Goal: Information Seeking & Learning: Learn about a topic

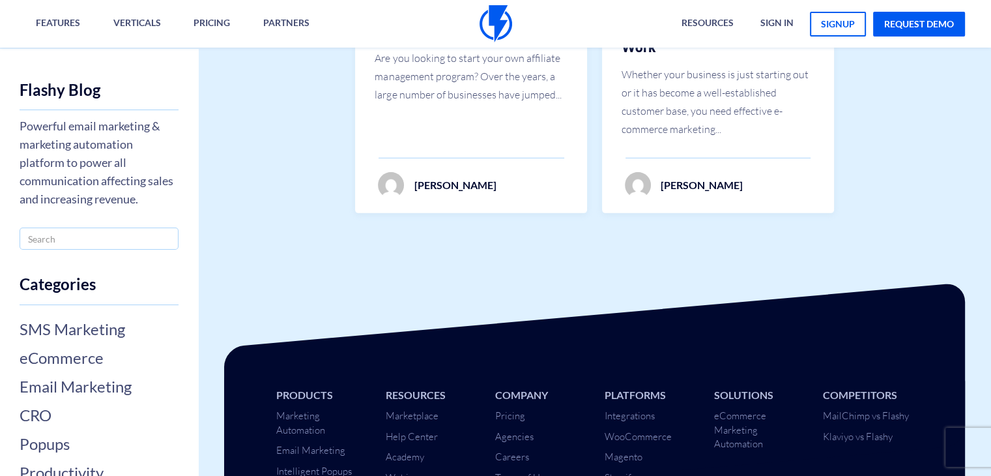
scroll to position [4215, 0]
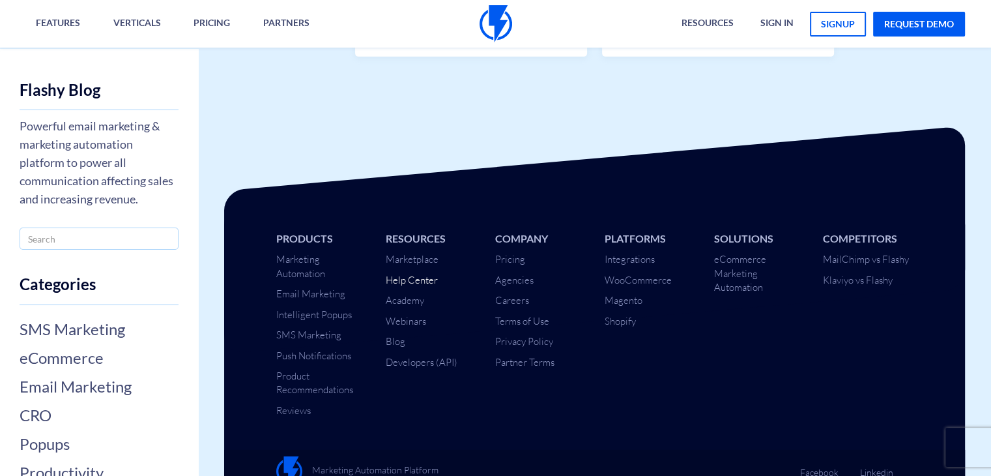
click at [412, 274] on link "Help Center" at bounding box center [412, 280] width 52 height 12
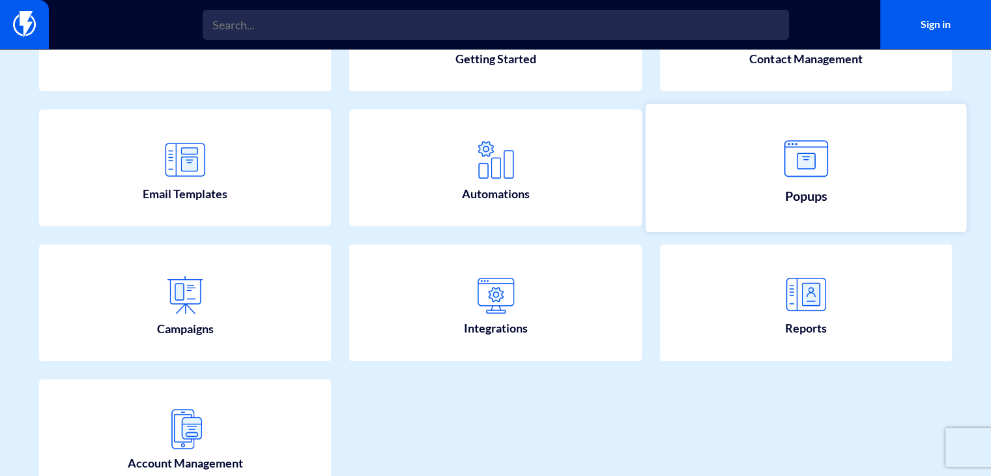
scroll to position [167, 0]
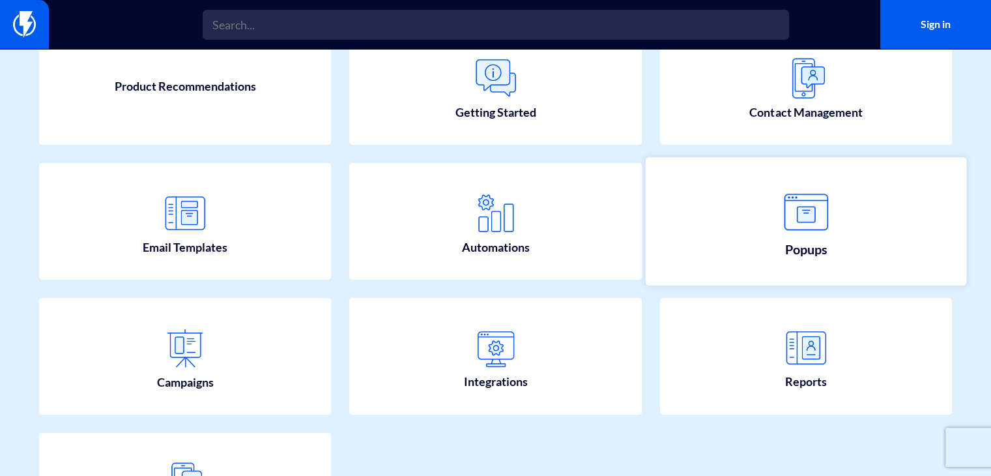
click at [781, 207] on img at bounding box center [805, 212] width 57 height 57
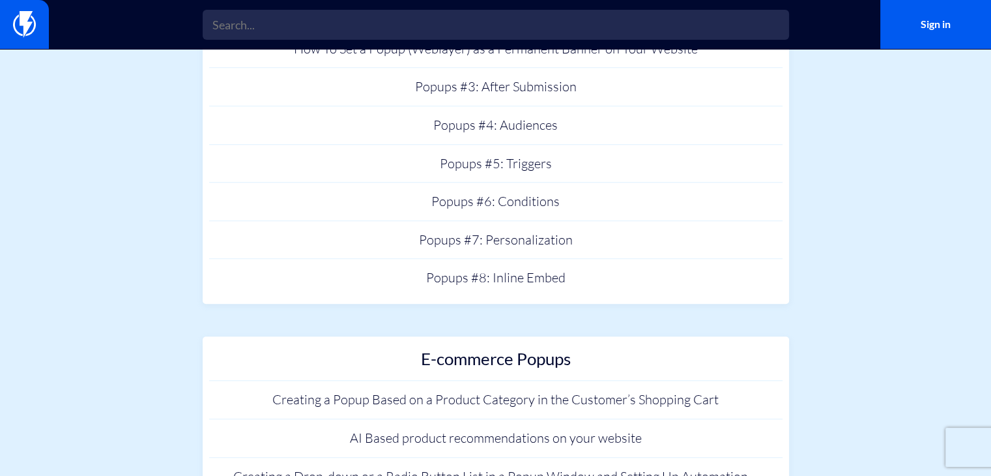
scroll to position [1434, 0]
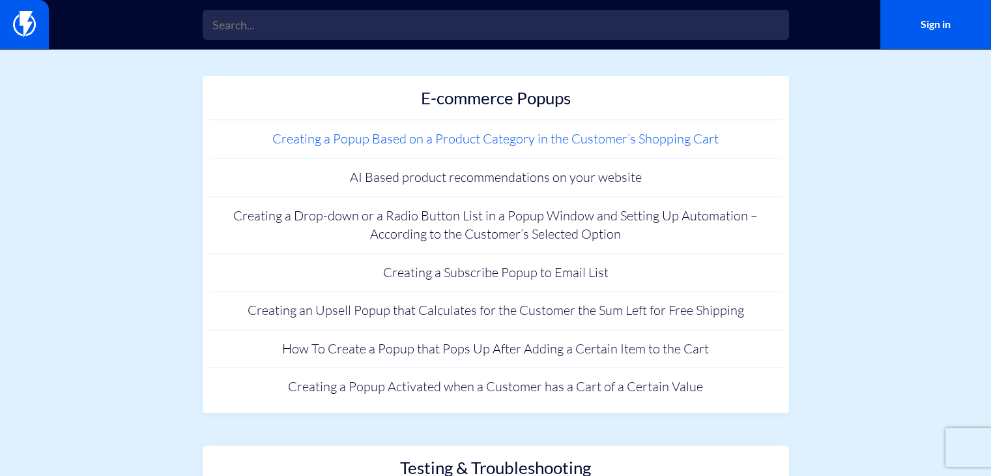
click at [506, 146] on link "Creating a Popup Based on a Product Category in the Customer’s Shopping Cart" at bounding box center [495, 139] width 573 height 38
click at [454, 280] on link "Creating a Subscribe Popup to Email List" at bounding box center [495, 273] width 573 height 38
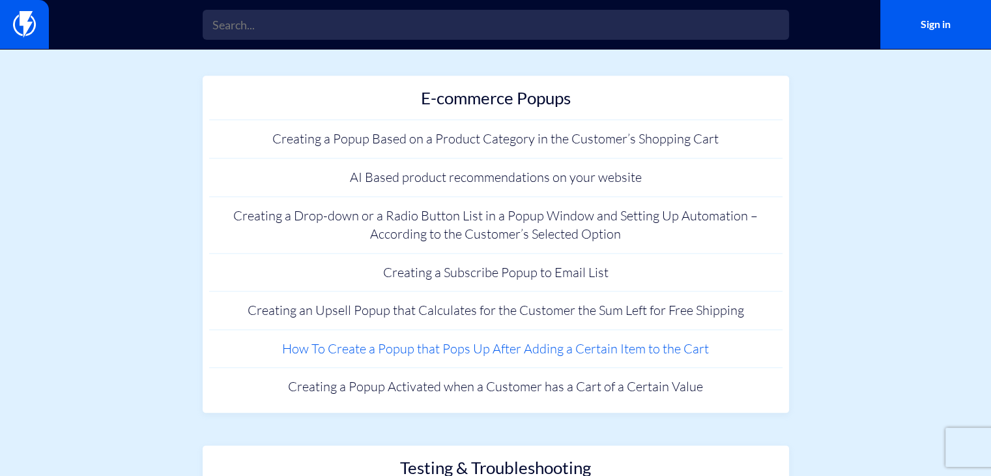
click at [484, 354] on link "How To Create a Popup that Pops Up After Adding a Certain Item to the Cart" at bounding box center [495, 349] width 573 height 38
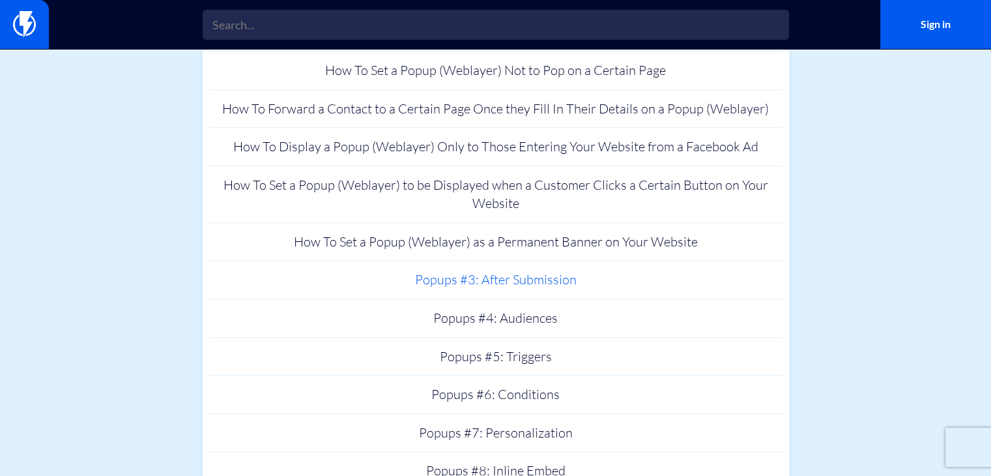
scroll to position [977, 0]
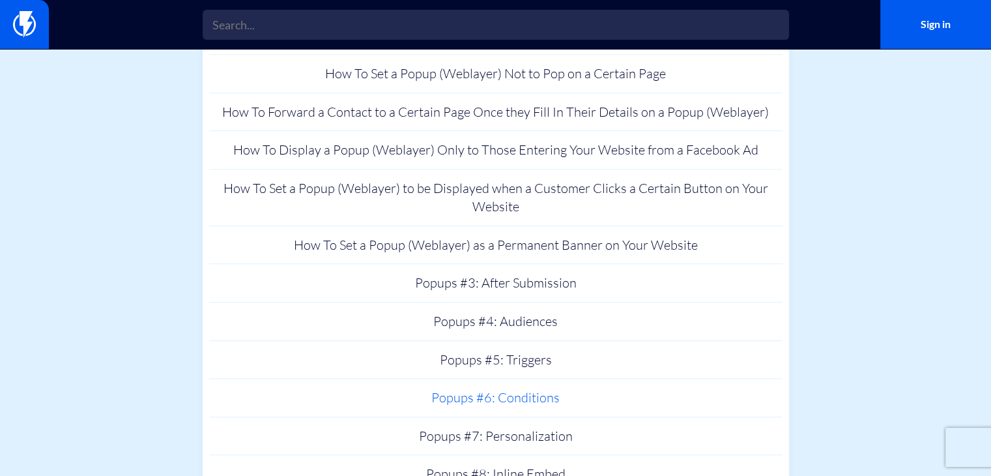
click at [539, 397] on link "Popups #6: Conditions" at bounding box center [495, 398] width 573 height 38
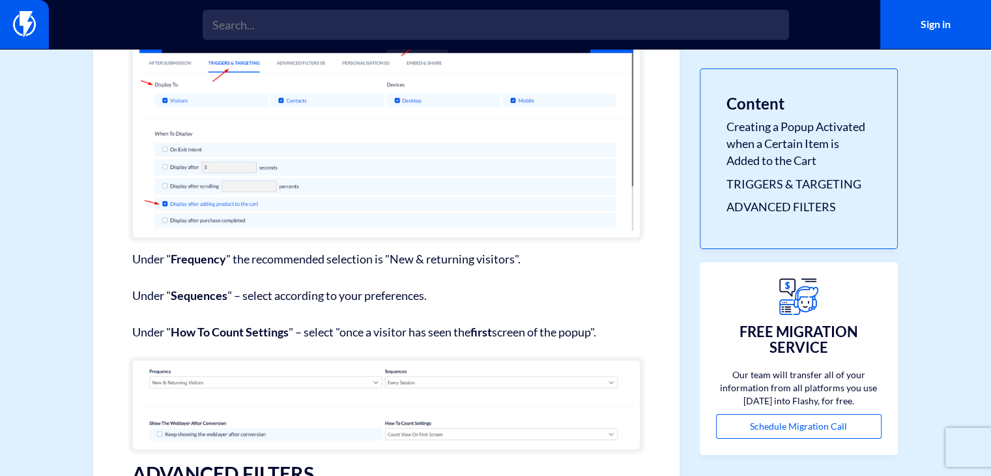
scroll to position [1152, 0]
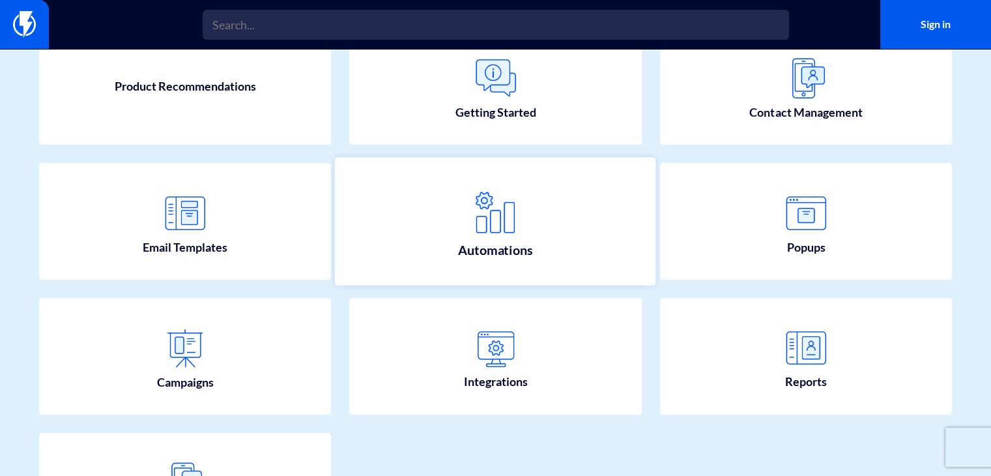
scroll to position [297, 0]
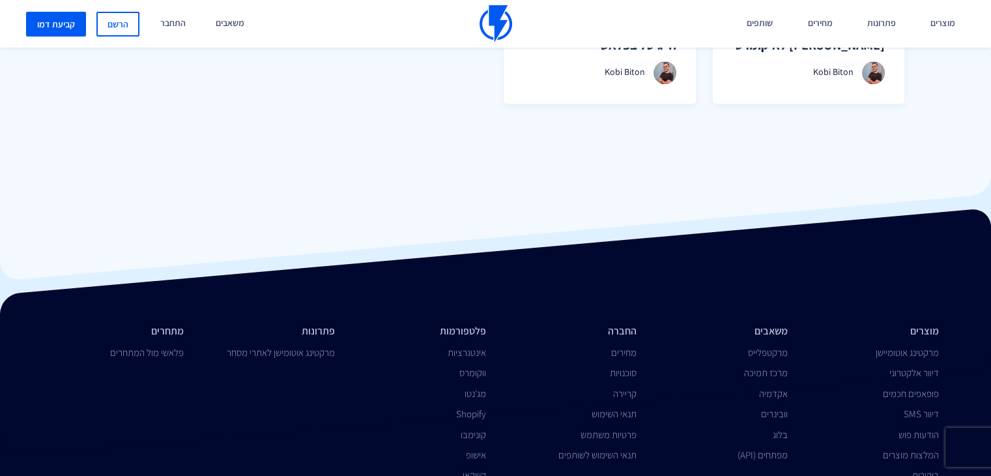
scroll to position [1240, 0]
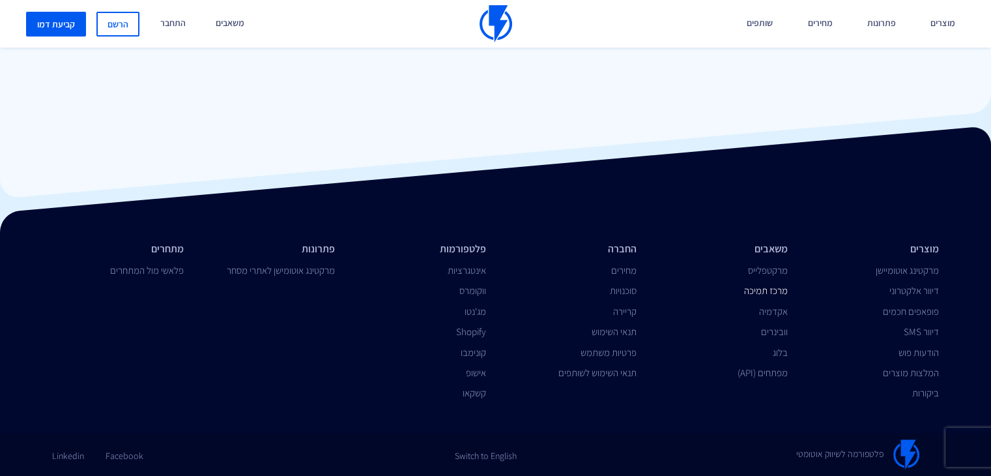
click at [771, 287] on link "מרכז תמיכה" at bounding box center [766, 290] width 44 height 12
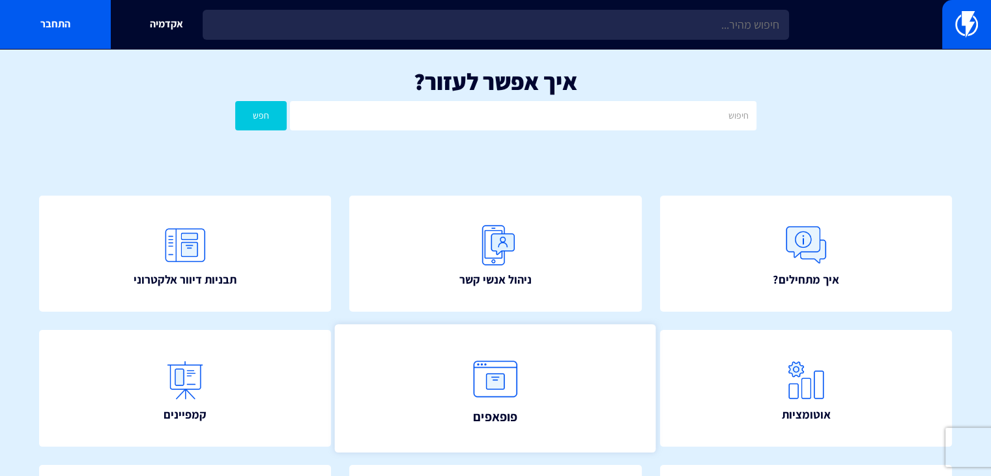
click at [516, 383] on img at bounding box center [495, 379] width 57 height 57
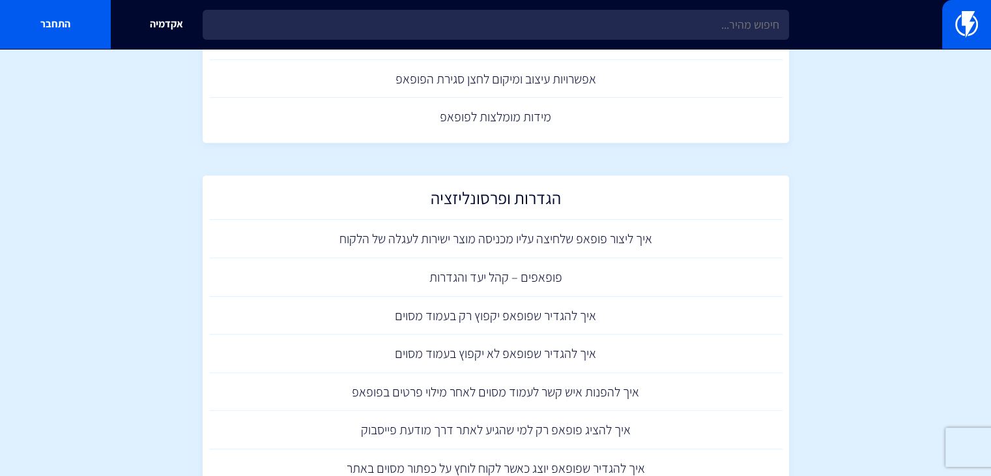
scroll to position [782, 0]
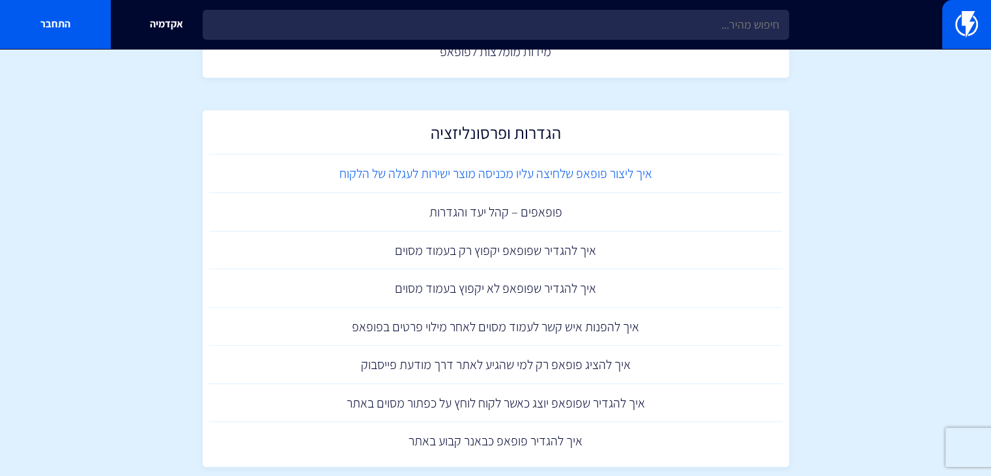
click at [547, 179] on link "איך ליצור פופאפ שלחיצה עליו מכניסה מוצר ישירות לעגלה של הלקוח" at bounding box center [495, 173] width 573 height 38
click at [631, 256] on link "איך להגדיר שפופאפ יקפוץ רק בעמוד מסוים" at bounding box center [495, 250] width 573 height 38
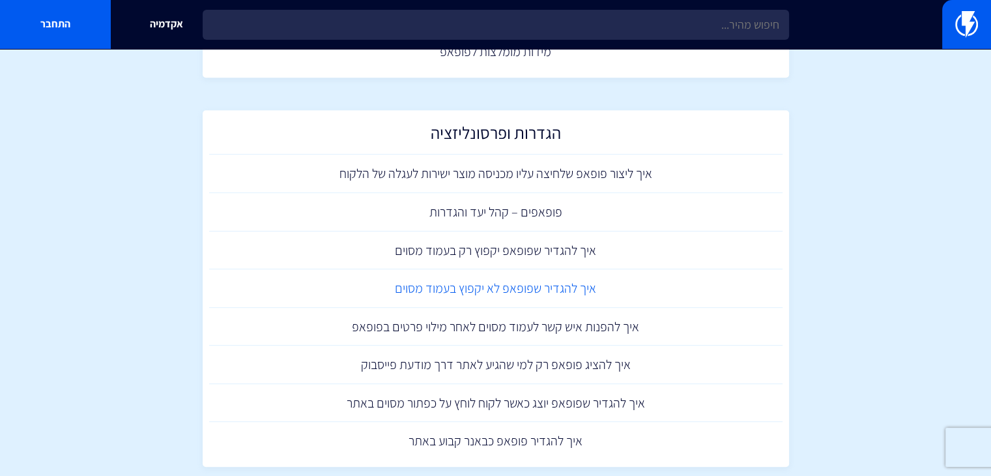
click at [641, 285] on link "איך להגדיר שפופאפ לא יקפוץ בעמוד מסוים" at bounding box center [495, 288] width 573 height 38
click at [703, 334] on link "איך להפנות איש קשר לעמוד מסוים לאחר מילוי פרטים בפופאפ" at bounding box center [495, 327] width 573 height 38
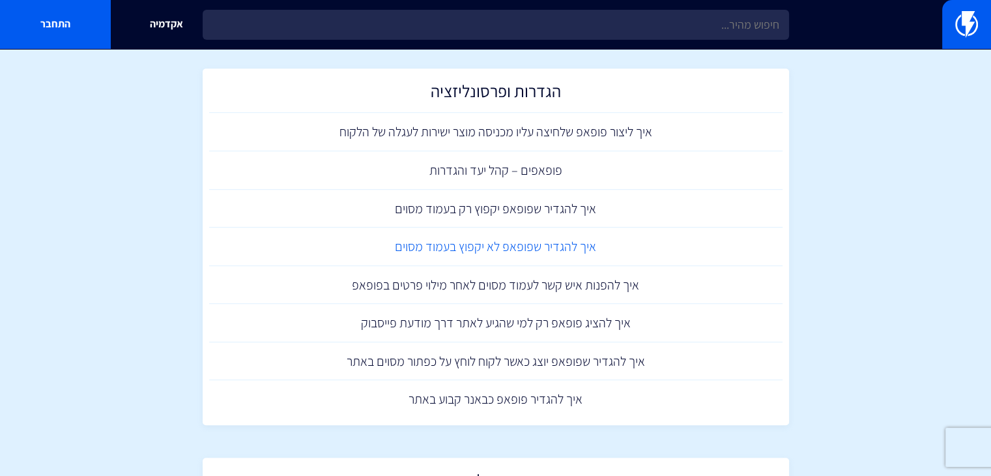
scroll to position [847, 0]
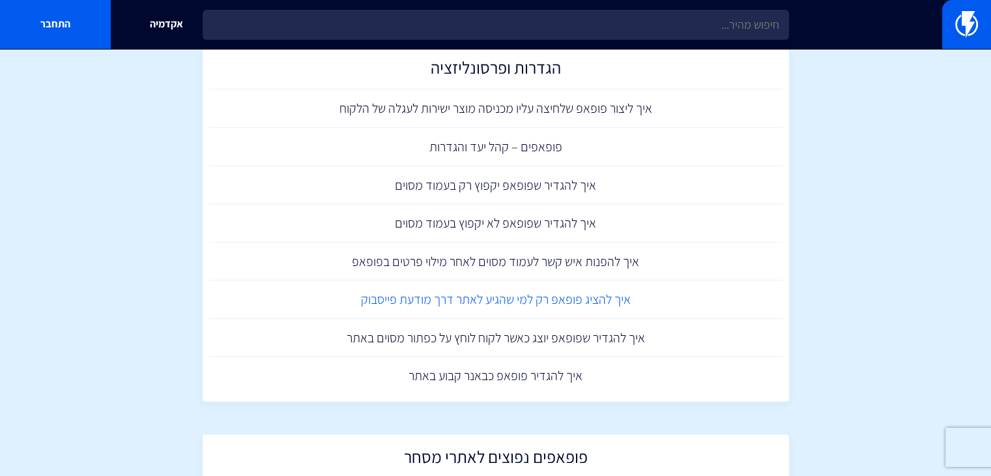
click at [652, 302] on link "איך להציג פופאפ רק למי שהגיע לאתר דרך מודעת פייסבוק" at bounding box center [495, 299] width 573 height 38
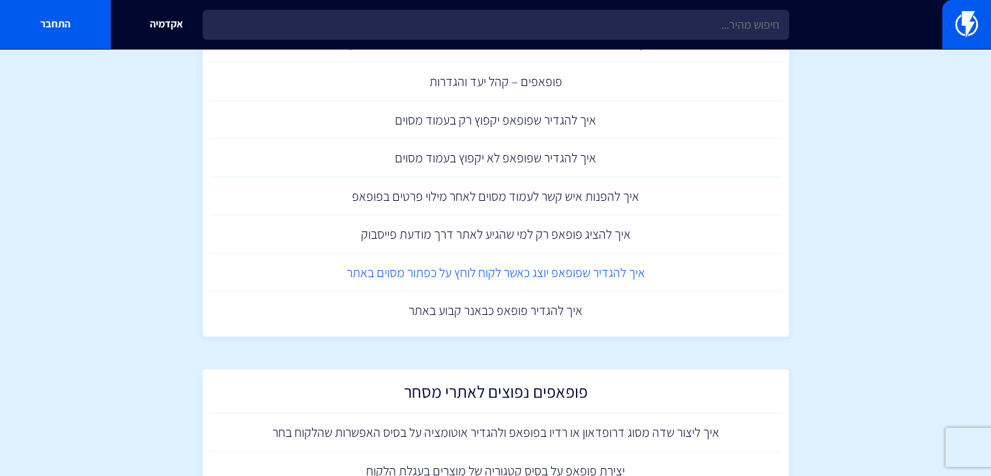
click at [597, 271] on link "איך להגדיר שפופאפ יוצג כאשר לקוח לוחץ על כפתור מסוים באתר" at bounding box center [495, 273] width 573 height 38
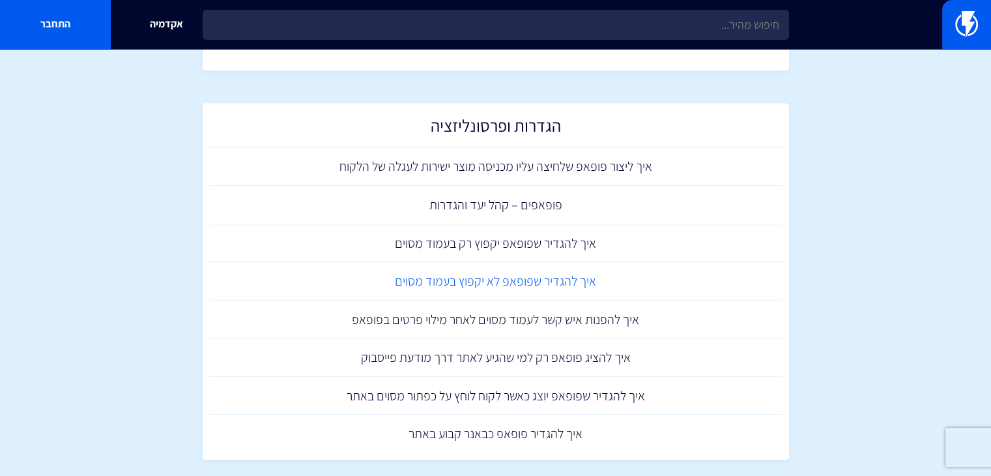
scroll to position [782, 0]
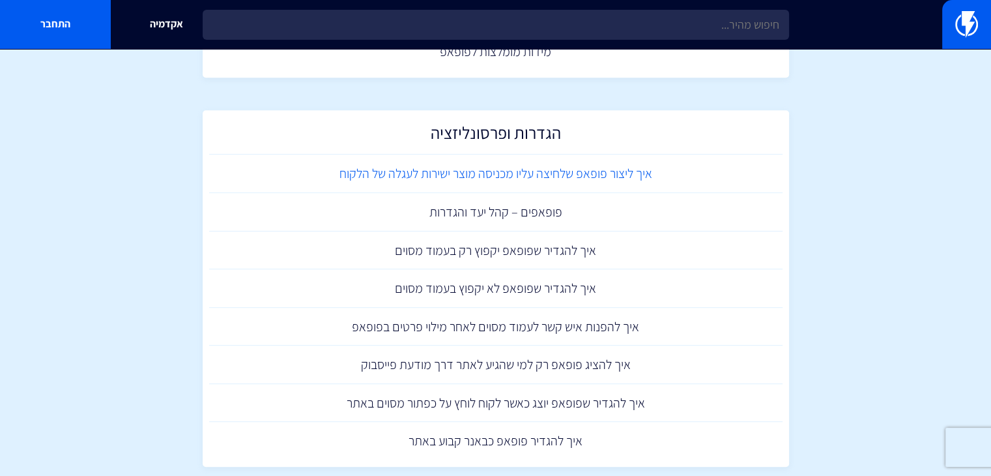
click at [631, 172] on link "איך ליצור פופאפ שלחיצה עליו מכניסה מוצר ישירות לעגלה של הלקוח" at bounding box center [495, 173] width 573 height 38
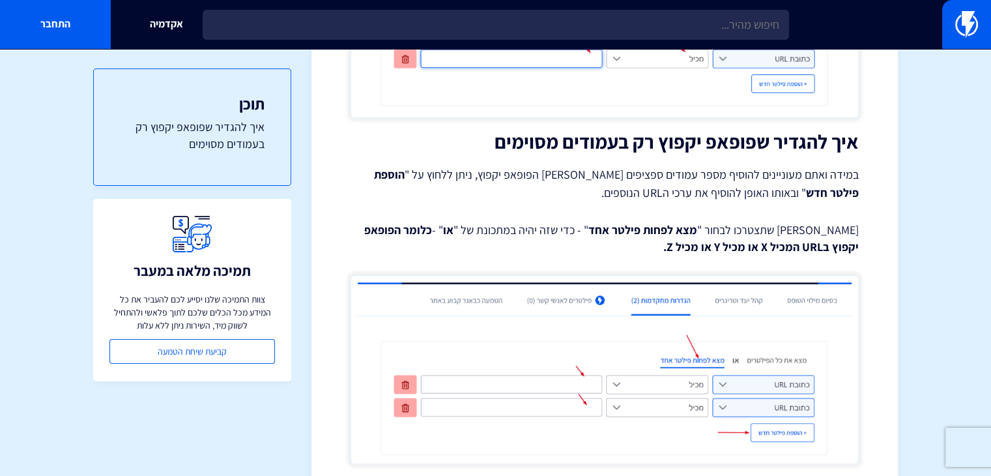
scroll to position [847, 0]
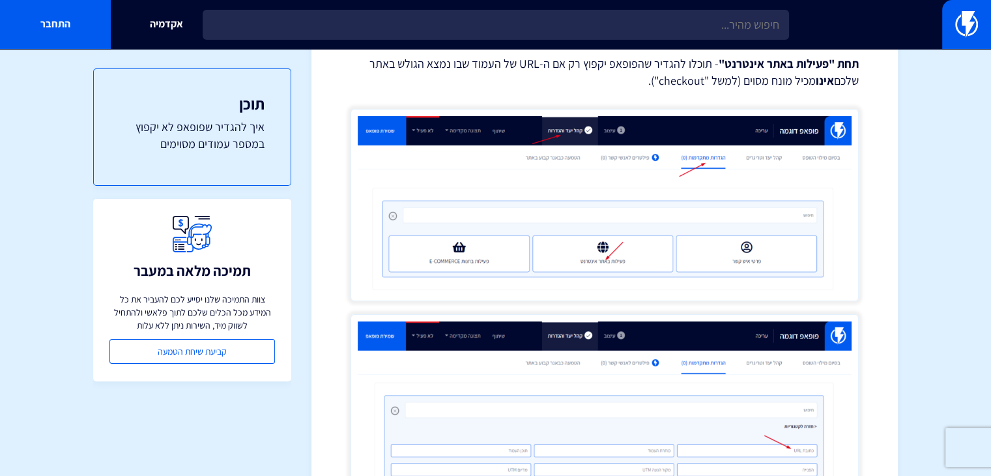
scroll to position [326, 0]
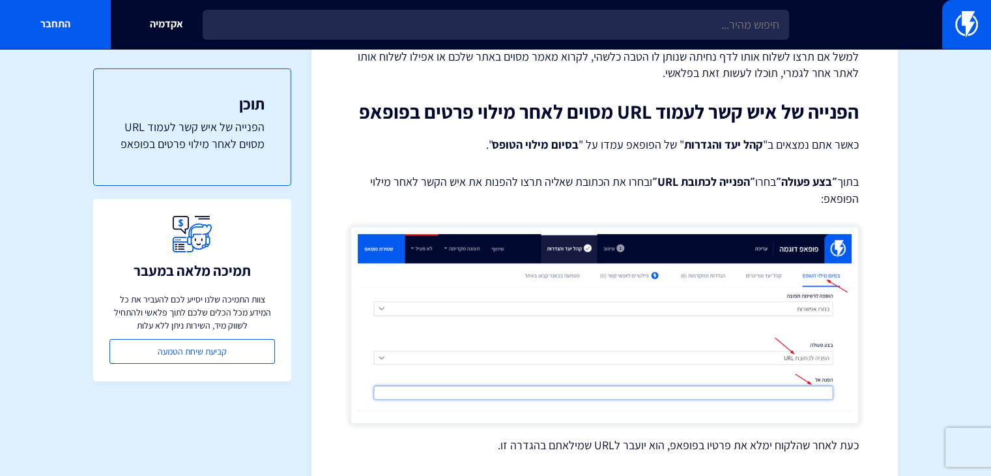
scroll to position [251, 0]
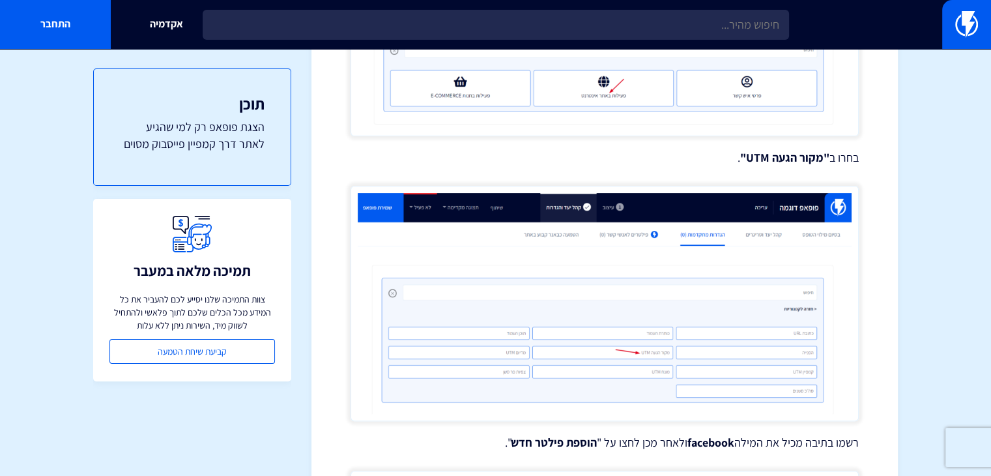
scroll to position [456, 0]
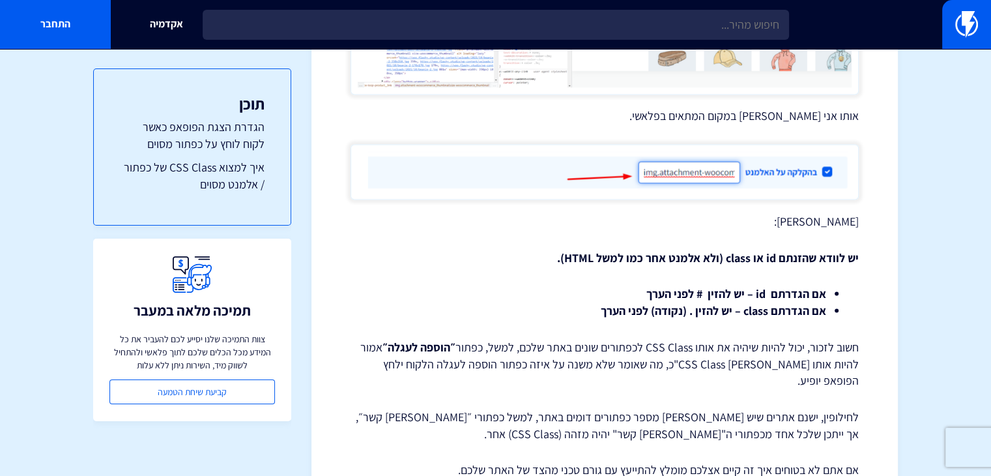
scroll to position [2286, 0]
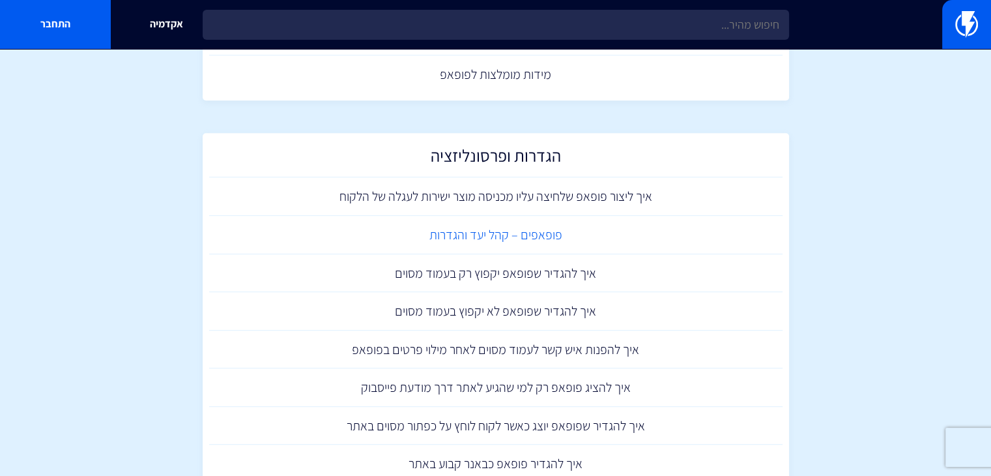
scroll to position [782, 0]
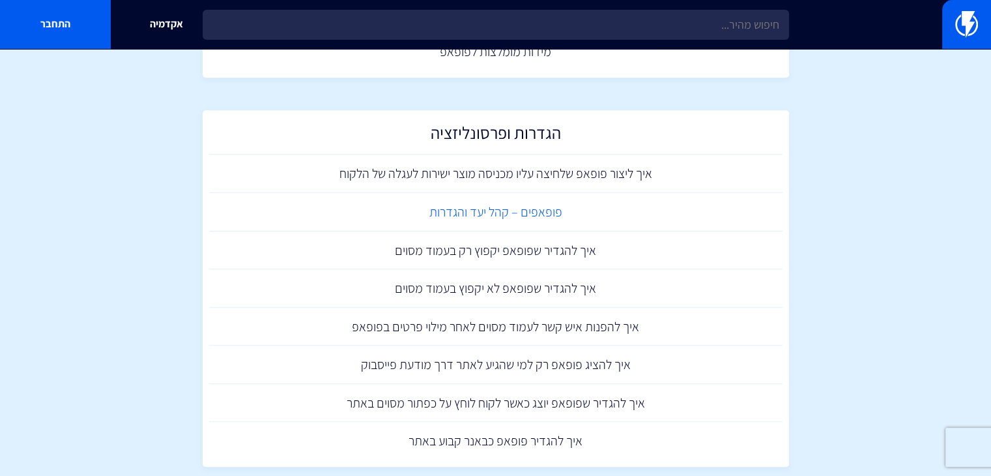
click at [560, 209] on link "פופאפים – קהל יעד והגדרות" at bounding box center [495, 212] width 573 height 38
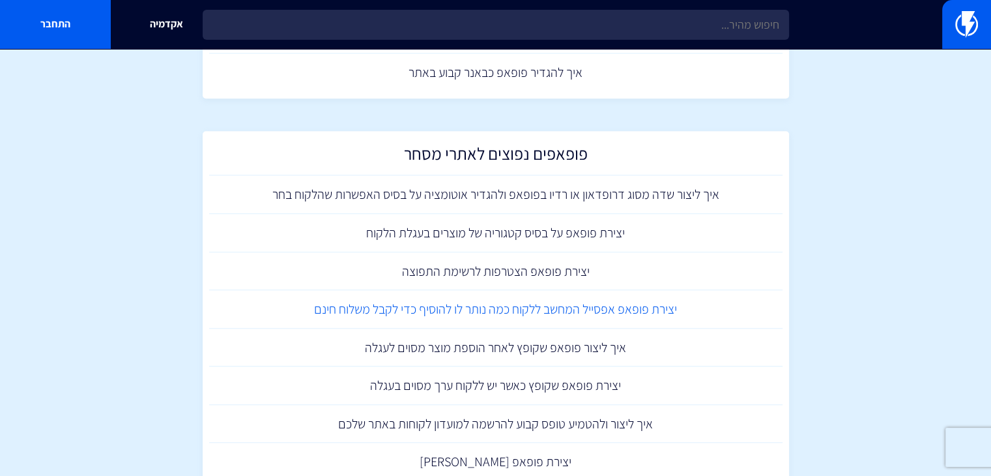
scroll to position [1173, 0]
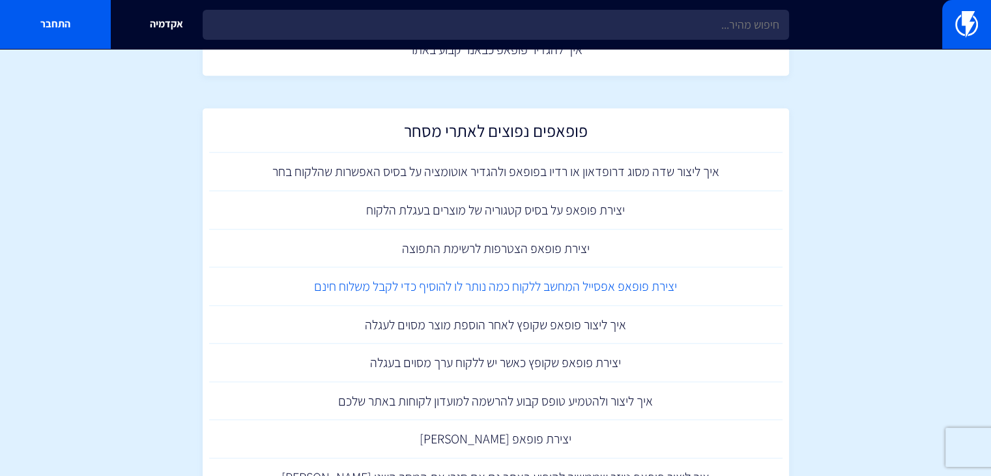
click at [551, 289] on link "יצירת פופאפ אפסייל המחשב ללקוח כמה נותר לו להוסיף כדי לקבל משלוח חינם" at bounding box center [495, 286] width 573 height 38
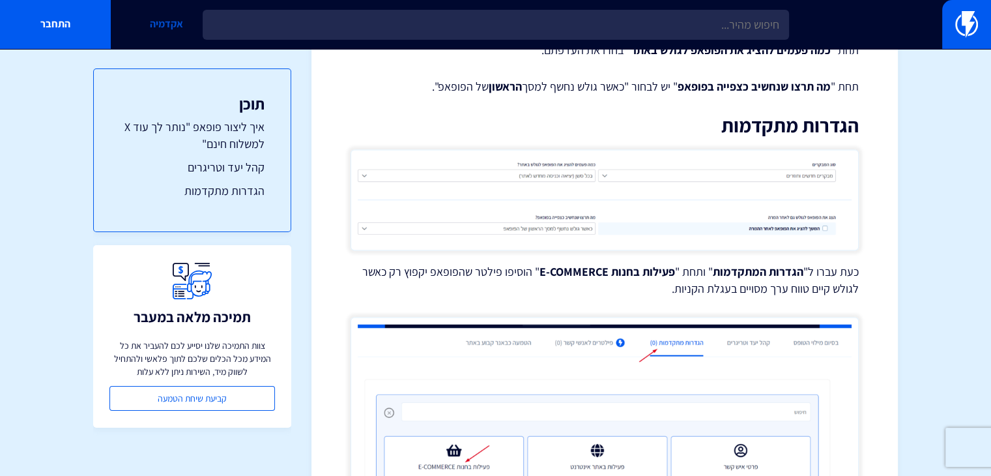
scroll to position [1838, 0]
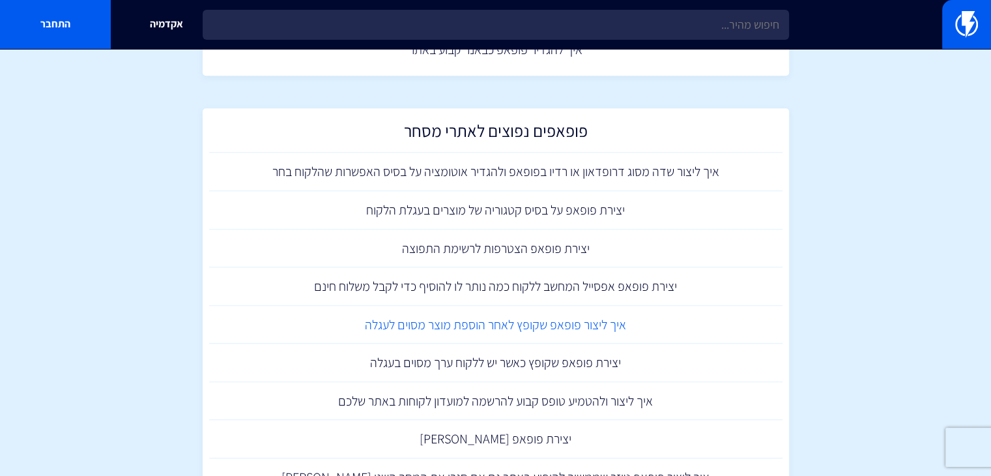
click at [656, 325] on link "איך ליצור פופאפ שקופץ לאחר הוספת מוצר מסוים לעגלה" at bounding box center [495, 325] width 573 height 38
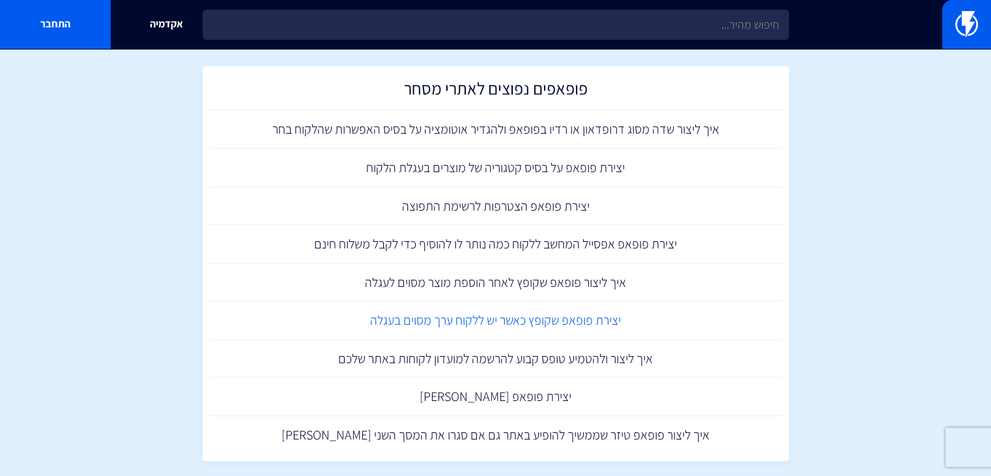
scroll to position [1238, 0]
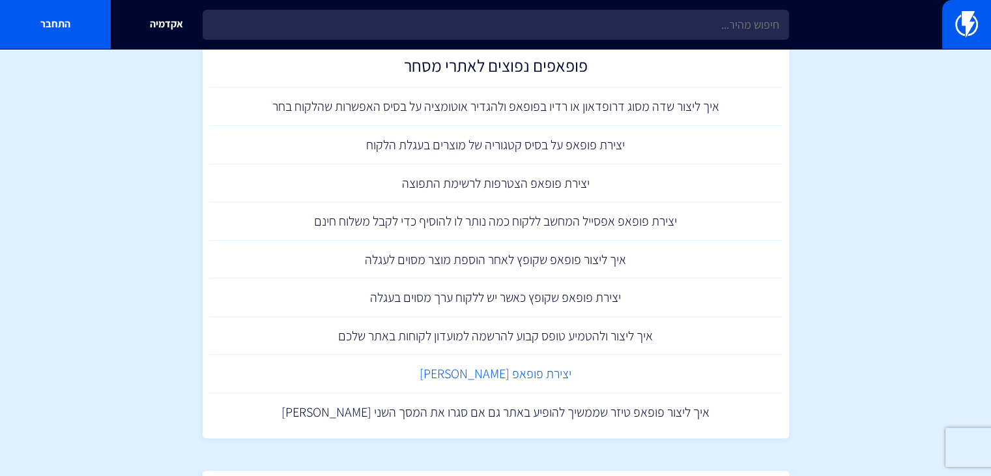
click at [561, 373] on link "יצירת פופאפ [PERSON_NAME]" at bounding box center [495, 374] width 573 height 38
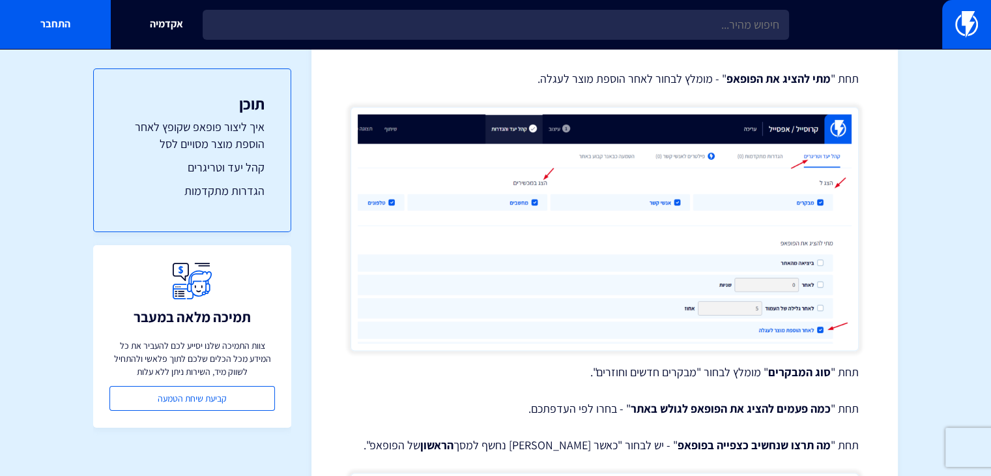
scroll to position [1386, 0]
